Goal: Find specific page/section: Find specific page/section

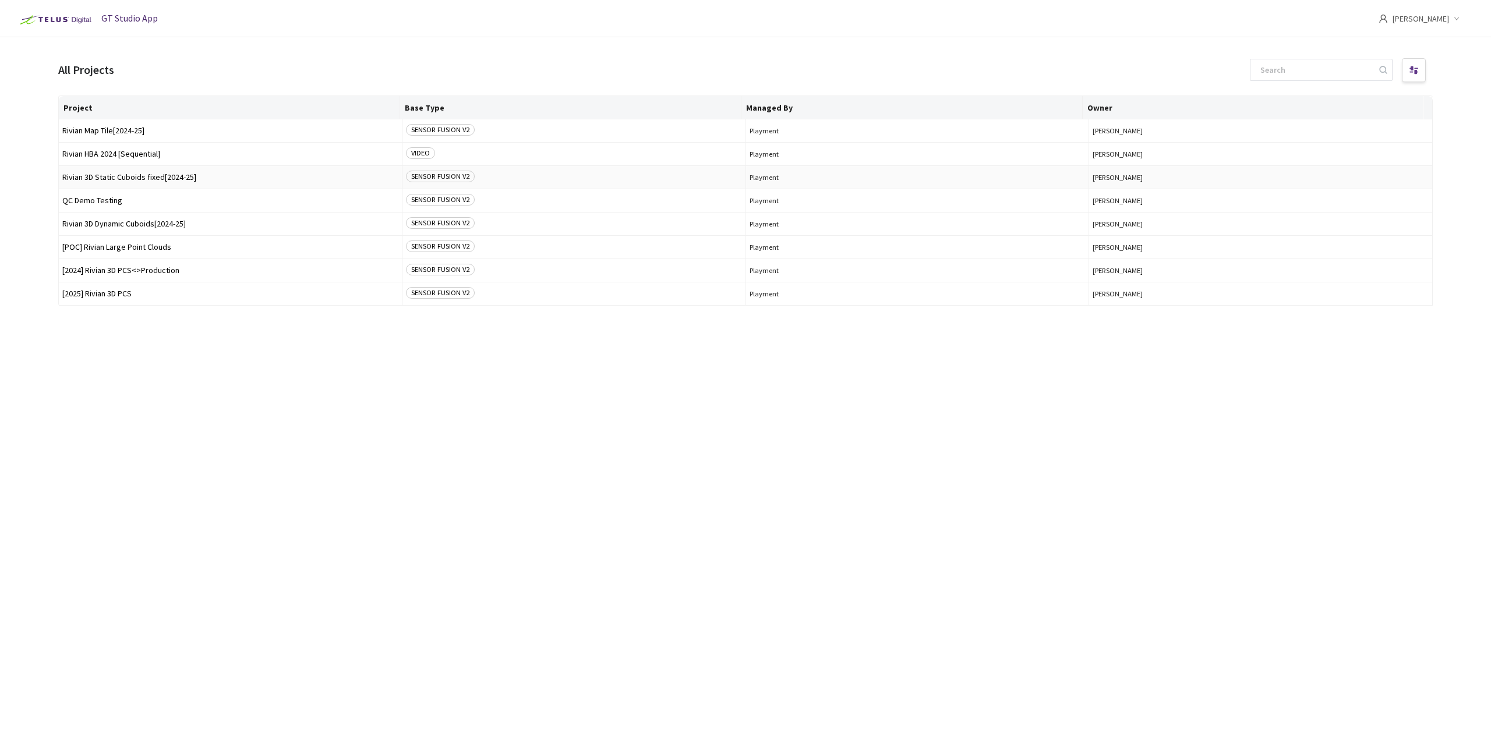
click at [153, 176] on span "Rivian 3D Static Cuboids fixed[2024-25]" at bounding box center [230, 177] width 336 height 9
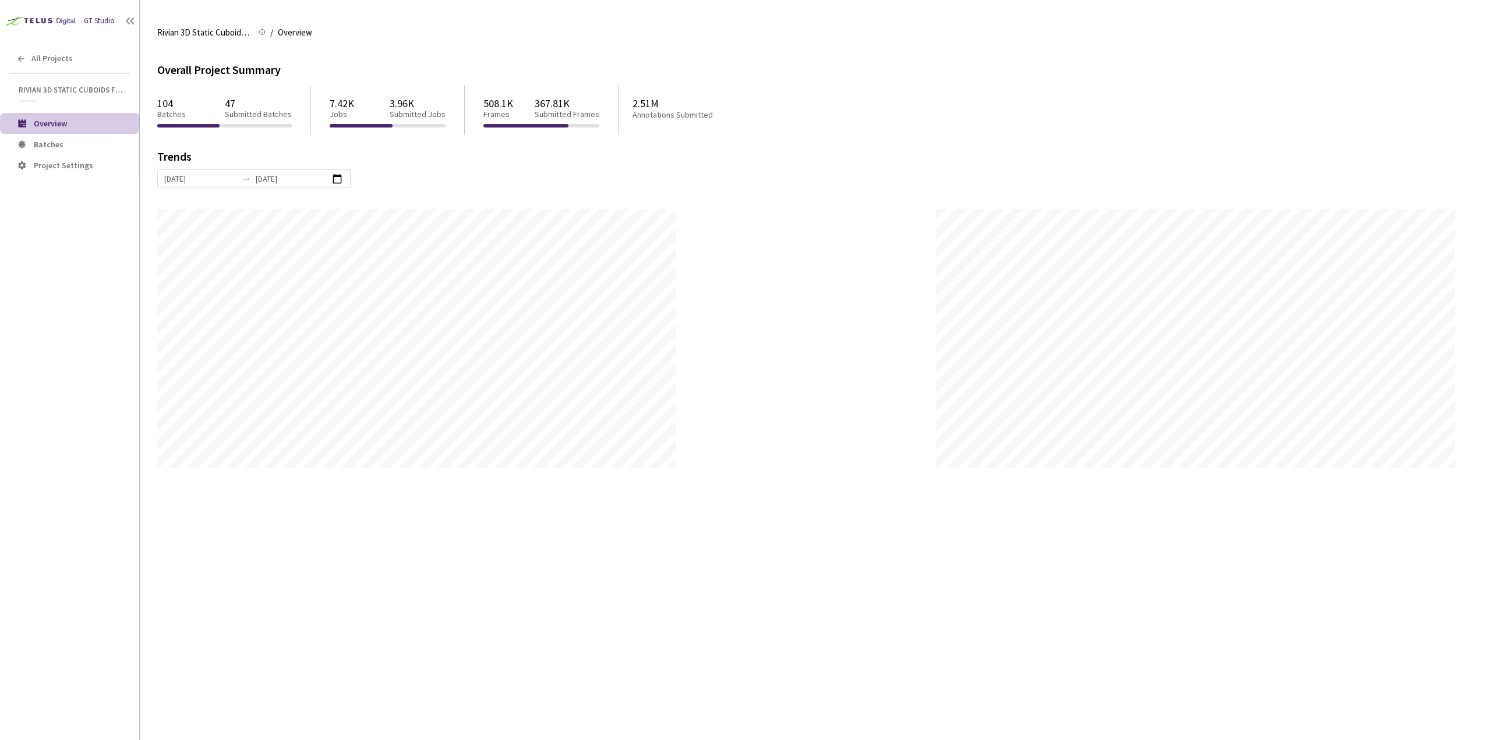
scroll to position [740, 1491]
click at [69, 147] on span "Batches" at bounding box center [82, 145] width 96 height 10
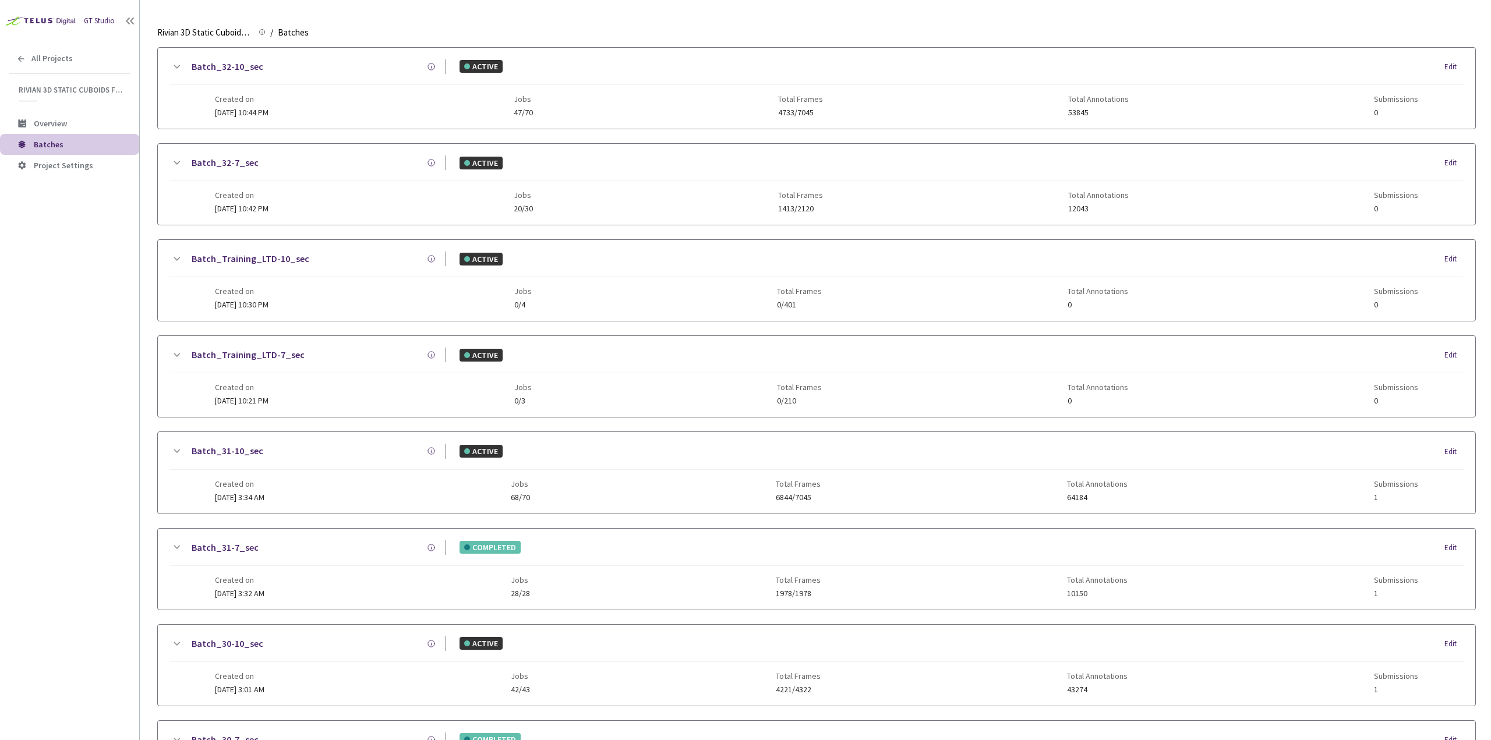
scroll to position [233, 0]
click at [332, 448] on div "Batch_31-10_sec" at bounding box center [314, 447] width 262 height 15
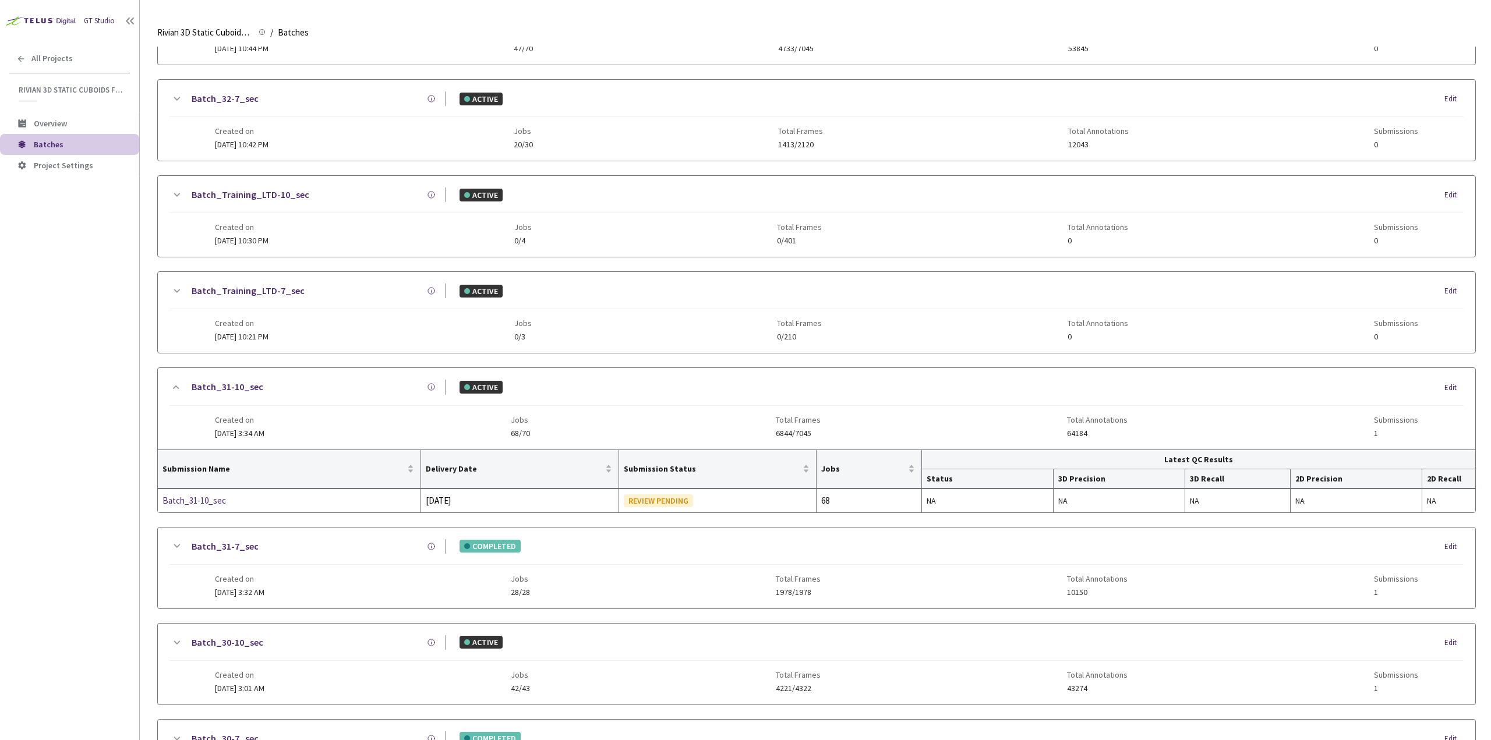
scroll to position [349, 0]
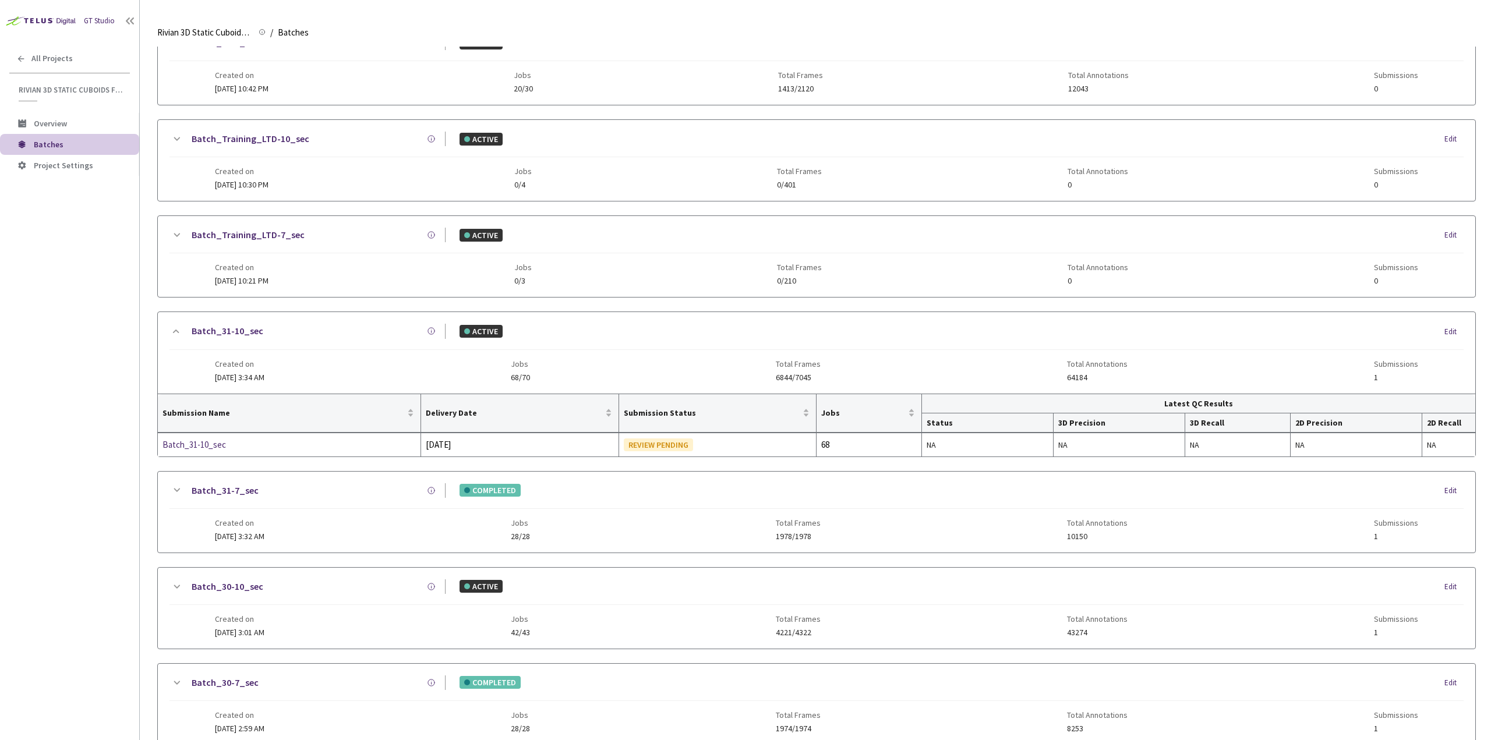
click at [284, 485] on div "Batch_31-7_sec" at bounding box center [314, 490] width 262 height 15
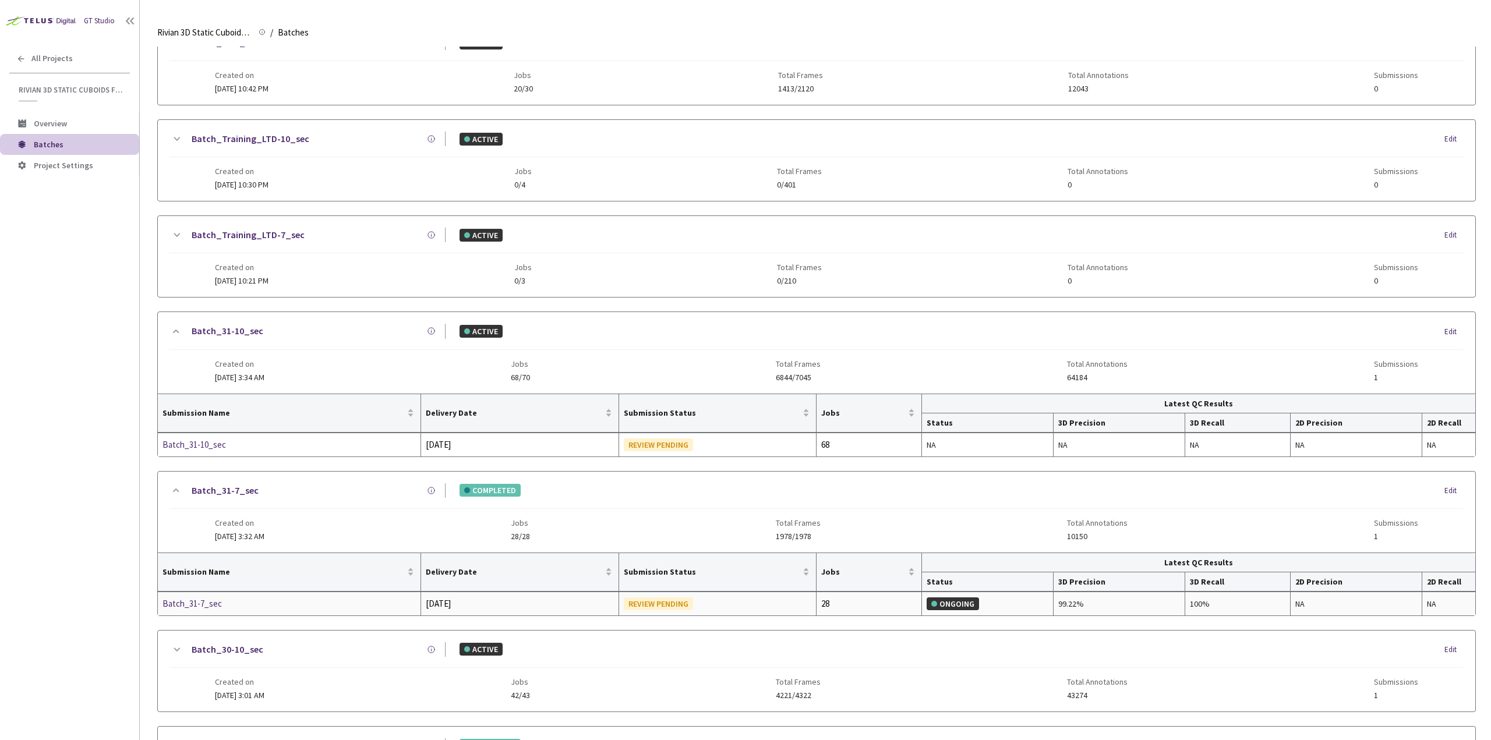
click at [239, 597] on div "Batch_31-7_sec" at bounding box center [223, 604] width 123 height 14
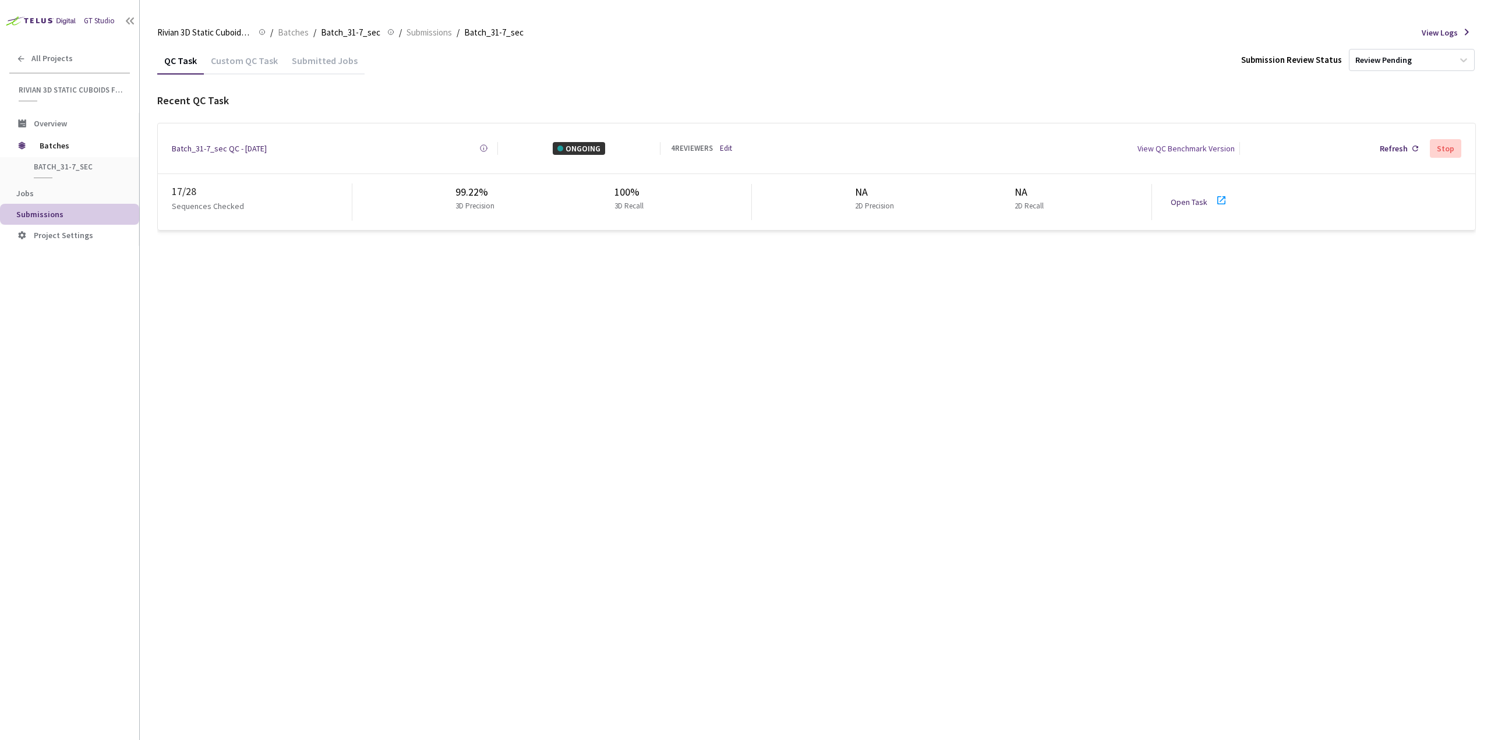
click at [1193, 196] on div "Open Task" at bounding box center [1192, 202] width 44 height 13
